Goal: Information Seeking & Learning: Learn about a topic

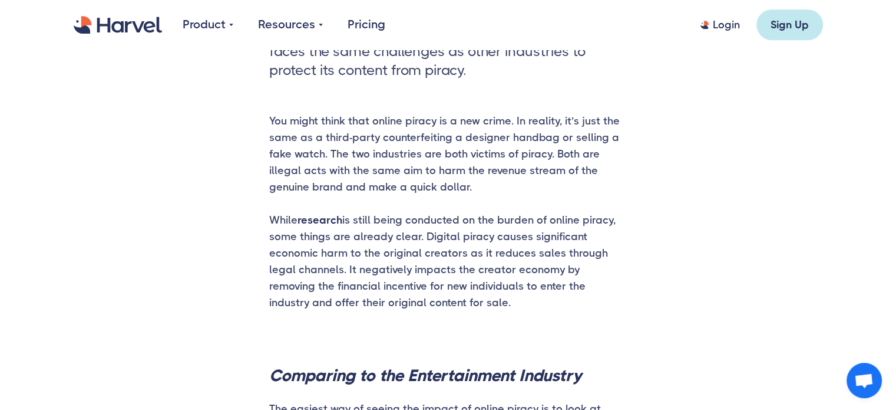
scroll to position [608, 0]
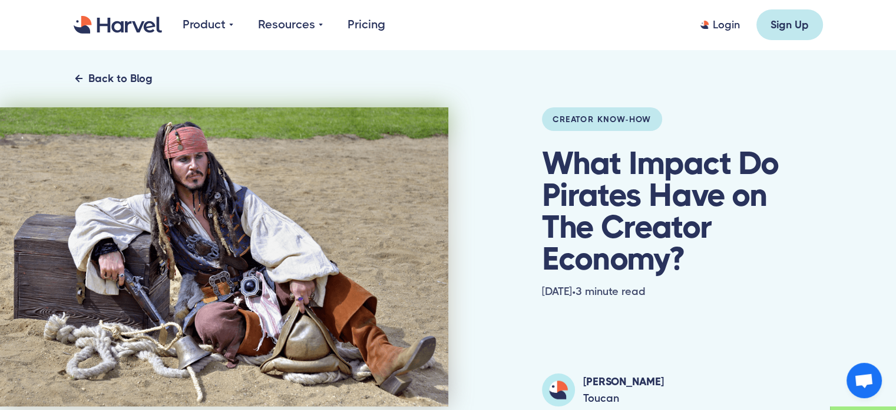
click at [107, 74] on div "Back to Blog" at bounding box center [120, 78] width 64 height 16
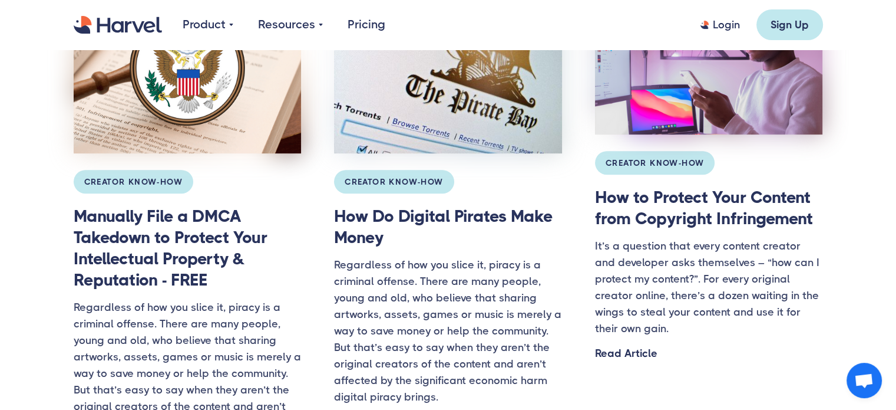
scroll to position [514, 0]
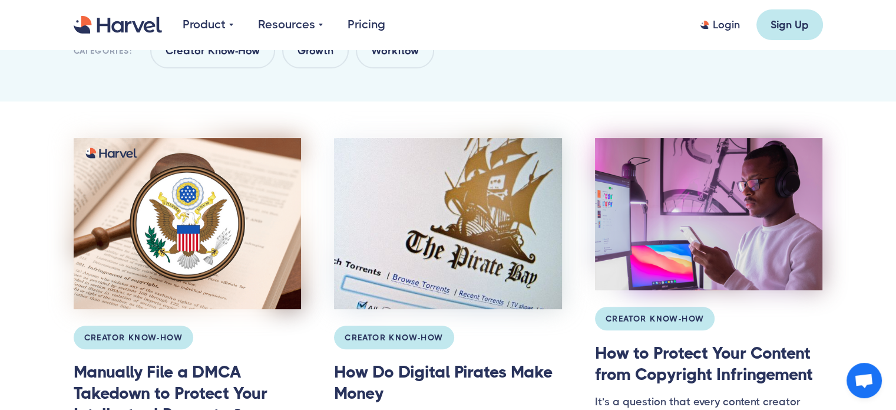
scroll to position [511, 0]
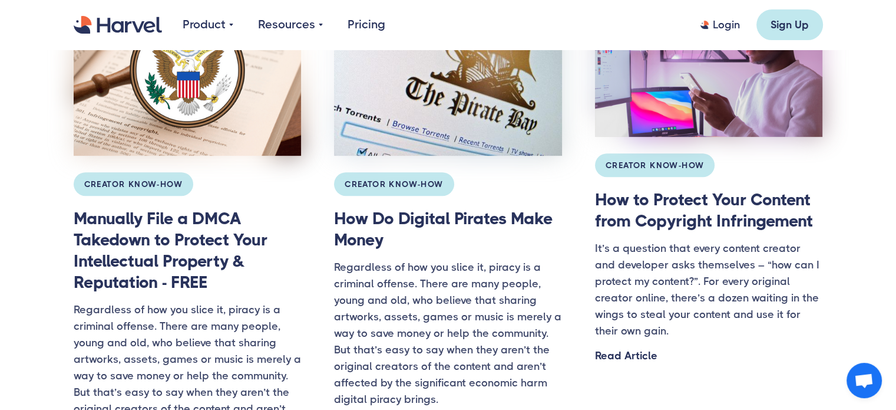
click at [394, 247] on h3 "How Do Digital Pirates Make Money" at bounding box center [448, 229] width 228 height 42
